Goal: Task Accomplishment & Management: Use online tool/utility

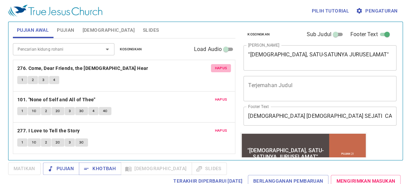
click at [223, 67] on span "Hapus" at bounding box center [221, 68] width 12 height 6
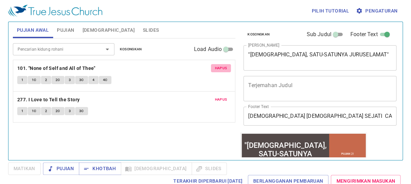
click at [222, 71] on span "Hapus" at bounding box center [221, 68] width 12 height 6
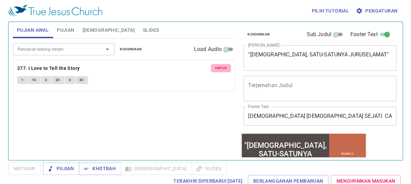
click at [223, 70] on span "Hapus" at bounding box center [221, 68] width 12 height 6
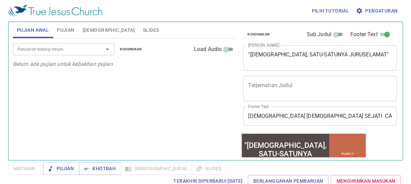
click at [63, 44] on div "Pencarian kidung rohani" at bounding box center [63, 49] width 101 height 12
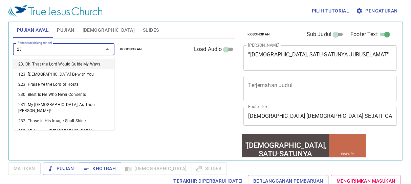
type input "237"
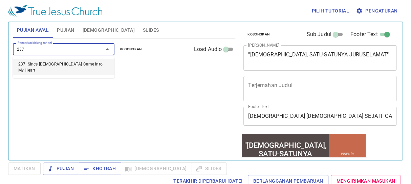
click at [61, 63] on li "237. Since [DEMOGRAPHIC_DATA] Came into My Heart" at bounding box center [63, 67] width 101 height 16
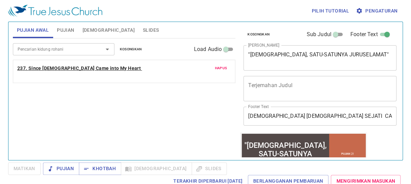
click at [84, 66] on b "237. Since [DEMOGRAPHIC_DATA] Came into My Heart" at bounding box center [78, 68] width 123 height 8
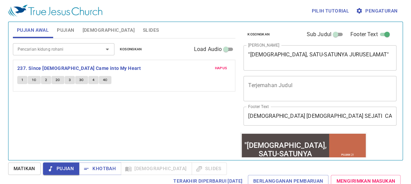
drag, startPoint x: 24, startPoint y: 83, endPoint x: 31, endPoint y: 154, distance: 72.1
click at [24, 83] on button "1" at bounding box center [22, 80] width 10 height 8
click at [22, 81] on span "1" at bounding box center [22, 80] width 2 height 6
click at [36, 173] on button "Matikan" at bounding box center [24, 169] width 32 height 13
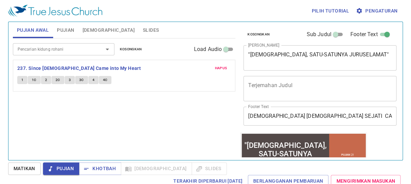
click at [29, 168] on span "Matikan" at bounding box center [24, 169] width 32 height 13
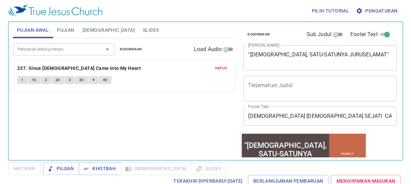
click at [23, 80] on span "1" at bounding box center [22, 80] width 2 height 6
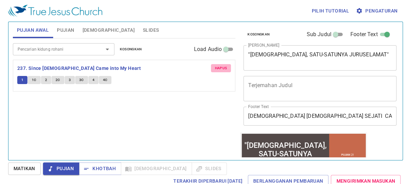
click at [218, 70] on span "Hapus" at bounding box center [221, 68] width 12 height 6
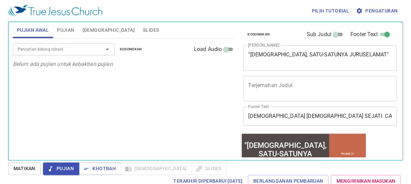
click at [86, 31] on span "[DEMOGRAPHIC_DATA]" at bounding box center [109, 30] width 52 height 8
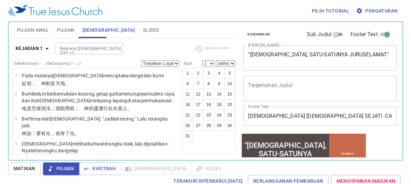
click at [86, 31] on span "[DEMOGRAPHIC_DATA]" at bounding box center [109, 30] width 52 height 8
click at [143, 30] on span "Slides" at bounding box center [151, 30] width 16 height 8
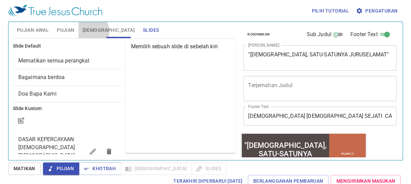
click at [87, 32] on span "[DEMOGRAPHIC_DATA]" at bounding box center [109, 30] width 52 height 8
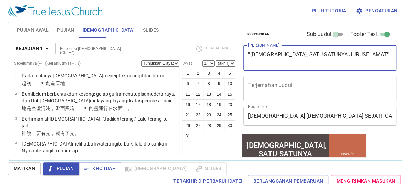
drag, startPoint x: 356, startPoint y: 55, endPoint x: 247, endPoint y: 52, distance: 109.3
click at [247, 52] on div ""[DEMOGRAPHIC_DATA], SATU-SATUNYA JURUSELAMAT" x Judul Khotbah" at bounding box center [319, 57] width 153 height 25
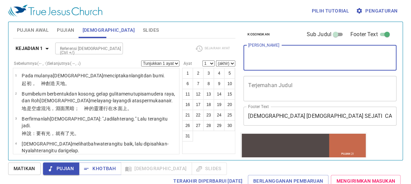
click at [66, 32] on span "Pujian" at bounding box center [65, 30] width 17 height 8
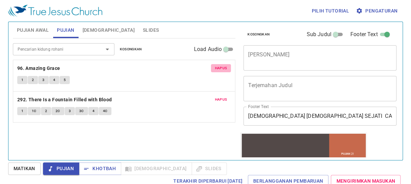
click at [227, 67] on button "Hapus" at bounding box center [221, 68] width 20 height 8
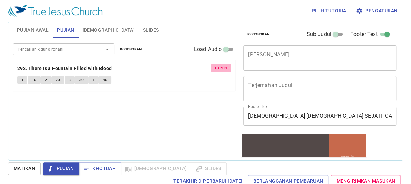
click at [227, 67] on button "Hapus" at bounding box center [221, 68] width 20 height 8
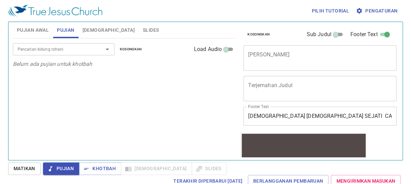
click at [101, 32] on span "[DEMOGRAPHIC_DATA]" at bounding box center [109, 30] width 52 height 8
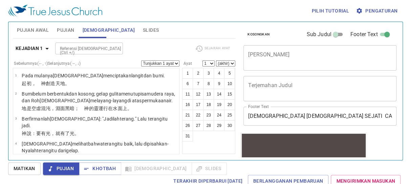
click at [40, 30] on span "Pujian Awal" at bounding box center [33, 30] width 32 height 8
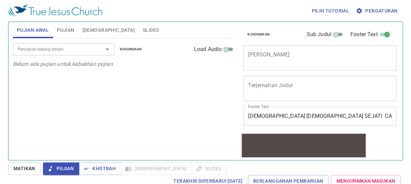
click at [107, 46] on icon "Open" at bounding box center [107, 49] width 8 height 8
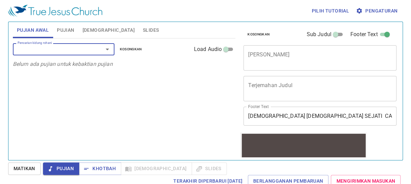
click at [27, 50] on input "Pencarian kidung rohani" at bounding box center [53, 49] width 77 height 8
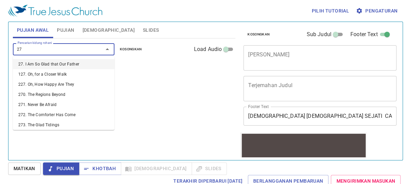
type input "270"
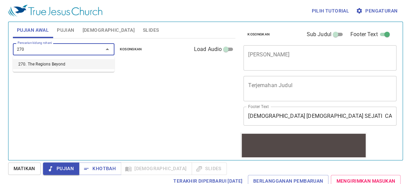
click at [40, 66] on li "270. The Regions Beyond" at bounding box center [63, 64] width 101 height 10
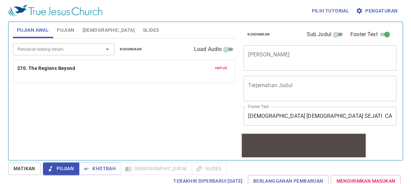
click at [40, 66] on b "270. The Regions Beyond" at bounding box center [46, 68] width 58 height 8
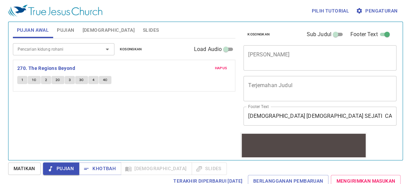
click at [20, 165] on span "Matikan" at bounding box center [25, 169] width 22 height 8
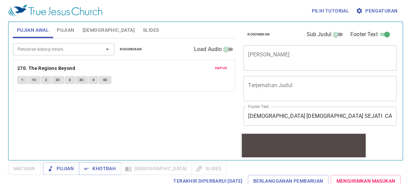
click at [24, 81] on button "1" at bounding box center [22, 80] width 10 height 8
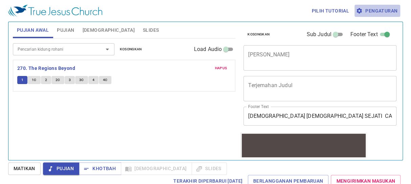
click at [378, 7] on span "Pengaturan" at bounding box center [377, 11] width 40 height 8
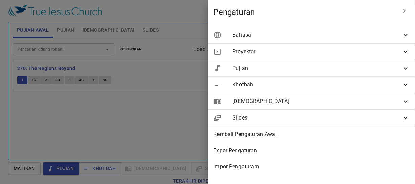
click at [375, 31] on span "Bahasa" at bounding box center [316, 35] width 169 height 8
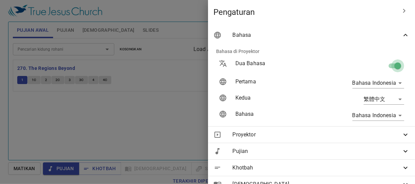
click at [384, 63] on input "checkbox" at bounding box center [398, 67] width 39 height 13
checkbox input "false"
